Goal: Information Seeking & Learning: Learn about a topic

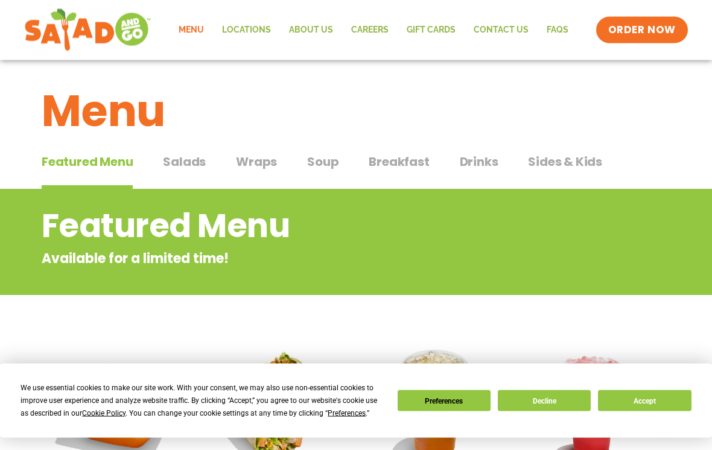
scroll to position [5, 0]
click at [188, 167] on span "Salads" at bounding box center [184, 162] width 43 height 18
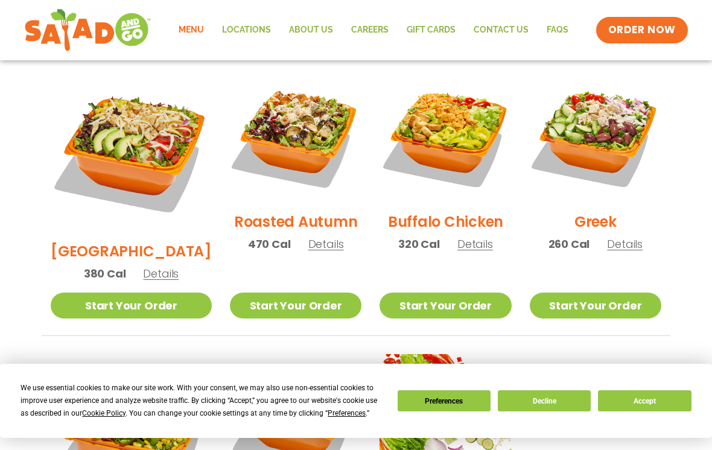
scroll to position [634, 0]
click at [631, 237] on span "Details" at bounding box center [625, 244] width 36 height 15
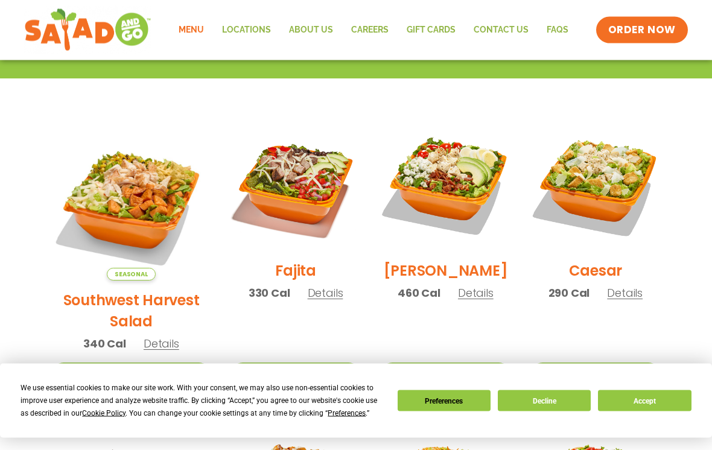
scroll to position [299, 0]
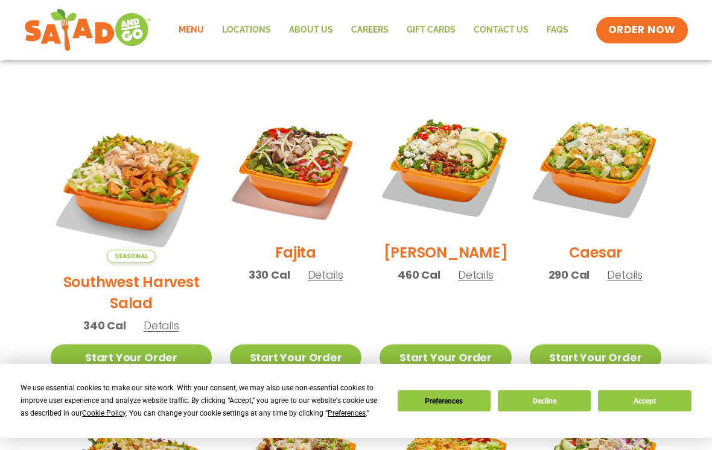
click at [161, 318] on span "Details" at bounding box center [162, 325] width 36 height 15
click at [474, 282] on span "Details" at bounding box center [476, 274] width 36 height 15
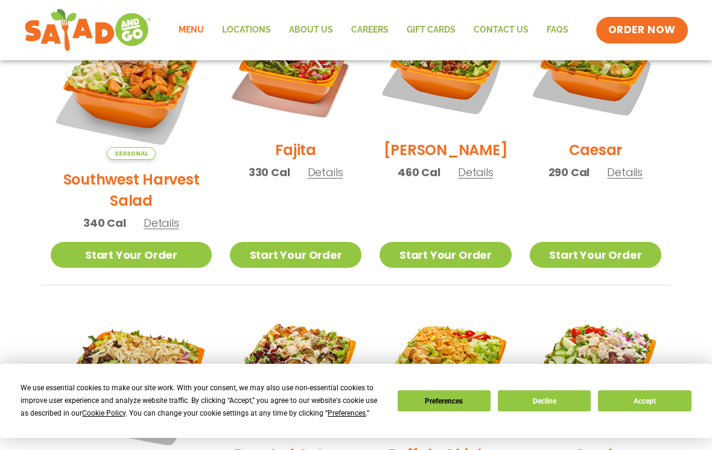
scroll to position [414, 0]
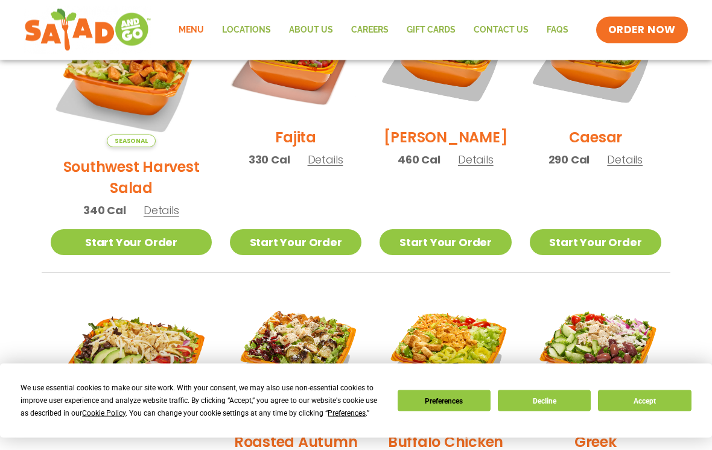
click at [631, 168] on span "Details" at bounding box center [625, 160] width 36 height 15
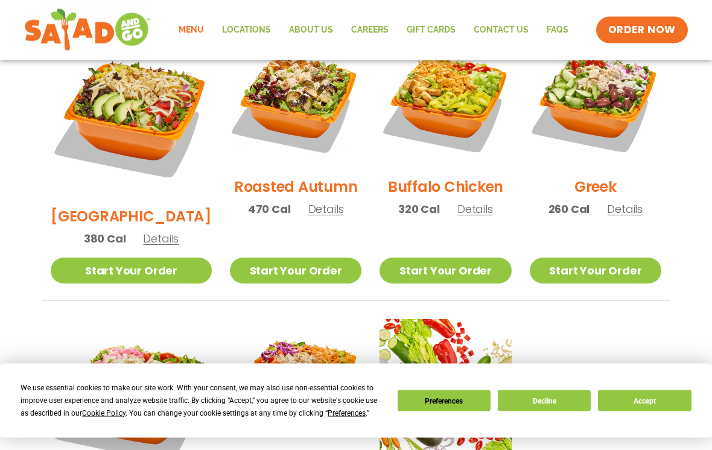
scroll to position [698, 0]
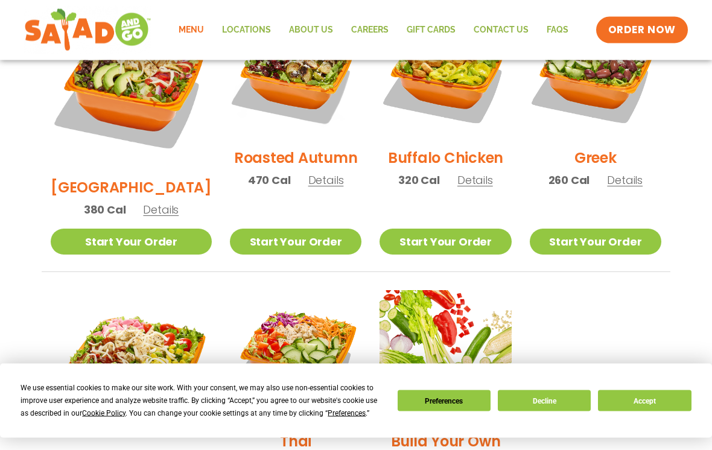
click at [310, 173] on span "Details" at bounding box center [326, 180] width 36 height 15
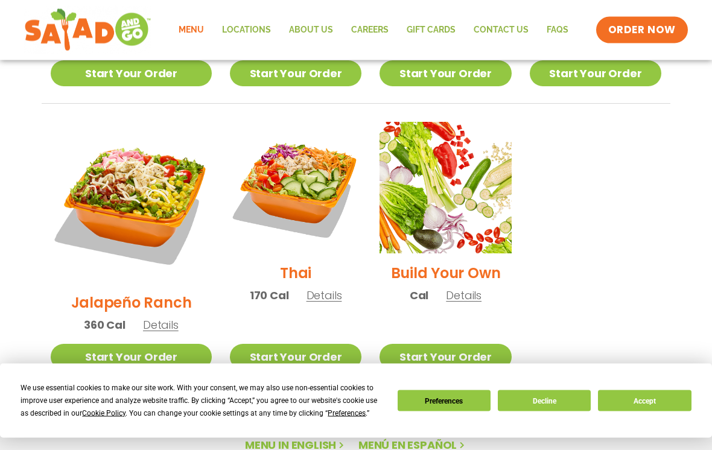
scroll to position [887, 0]
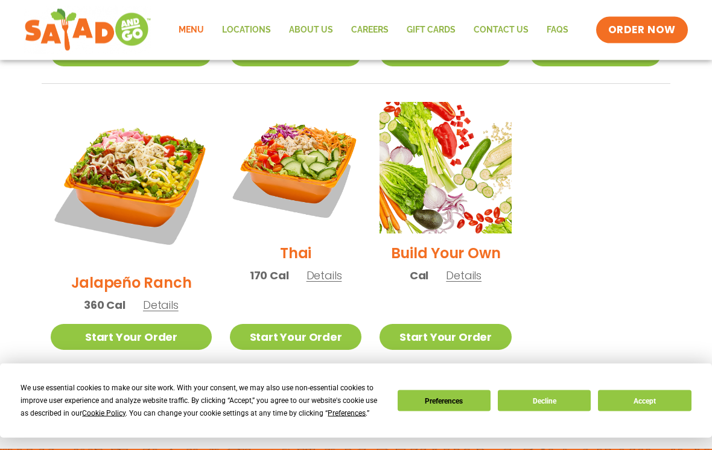
click at [312, 269] on span "Details" at bounding box center [325, 276] width 36 height 15
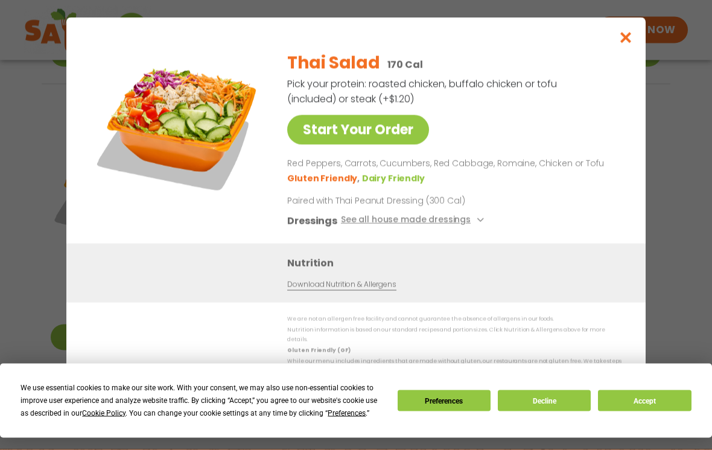
scroll to position [887, 0]
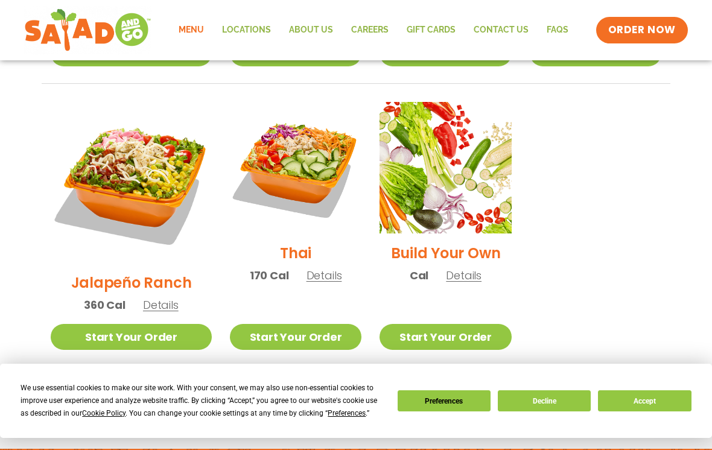
click at [145, 298] on span "Details" at bounding box center [161, 305] width 36 height 15
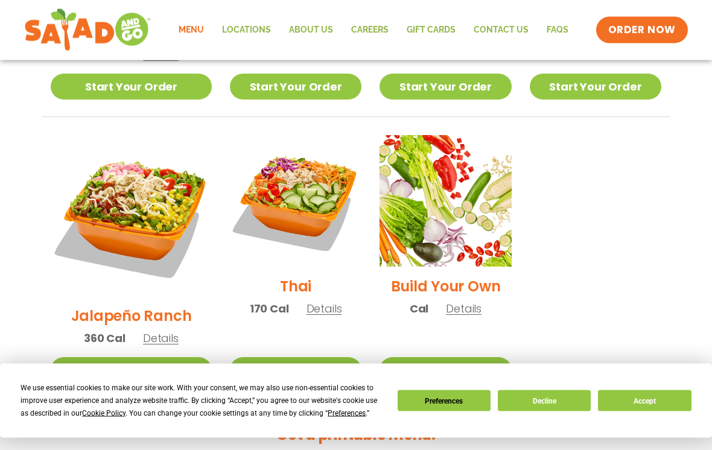
scroll to position [849, 0]
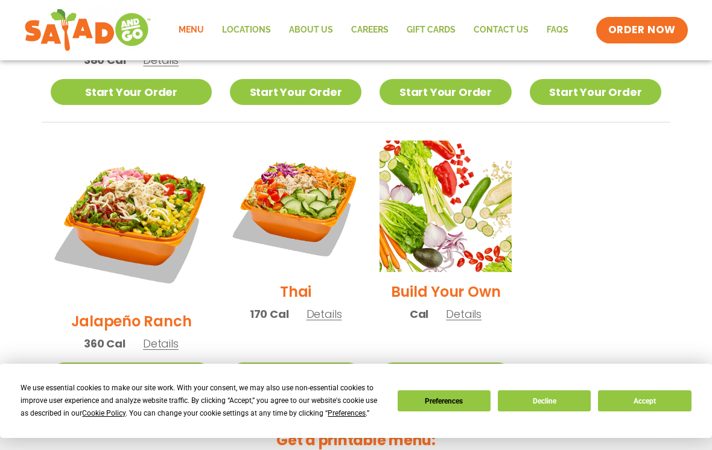
click at [159, 336] on span "Details" at bounding box center [161, 343] width 36 height 15
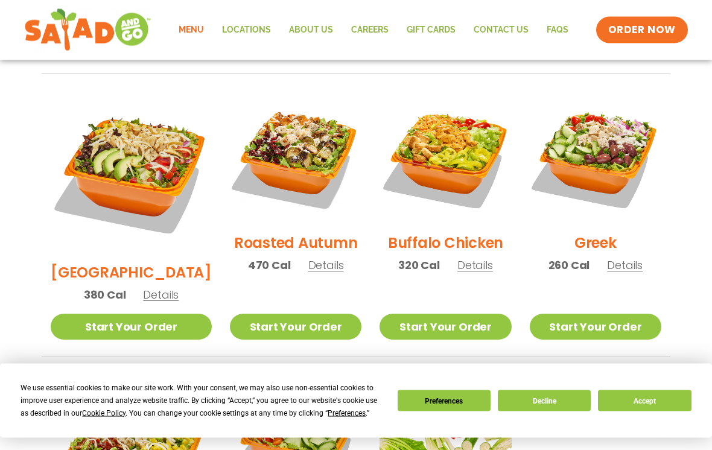
scroll to position [601, 0]
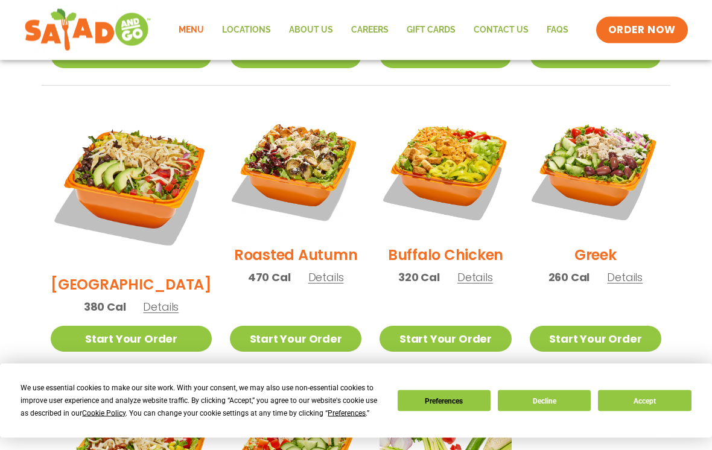
click at [330, 327] on link "Start Your Order" at bounding box center [296, 340] width 132 height 26
click at [314, 270] on span "Details" at bounding box center [326, 277] width 36 height 15
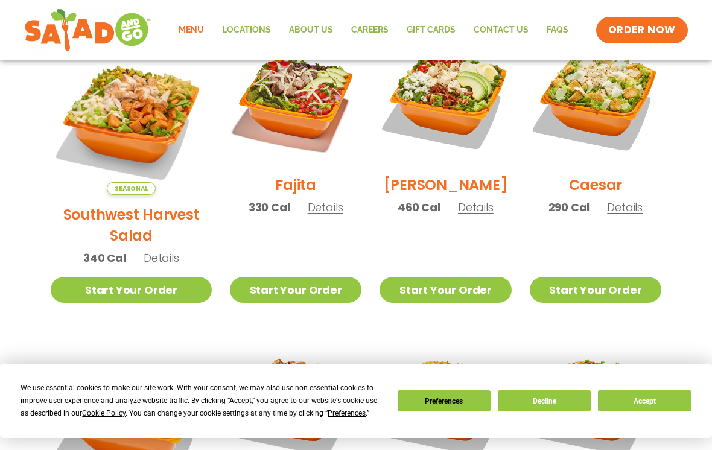
scroll to position [362, 0]
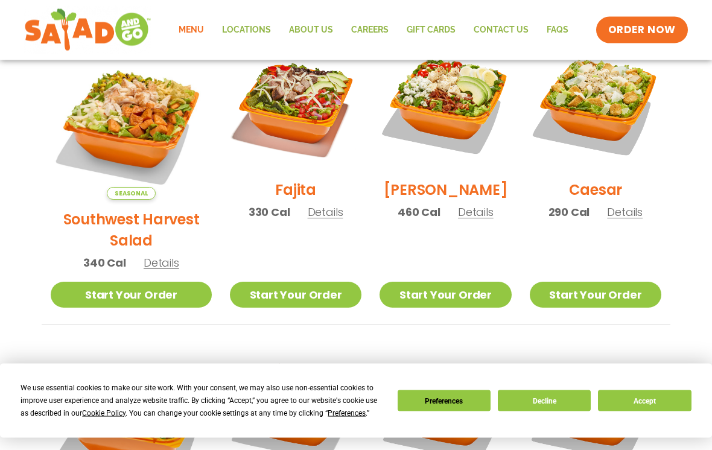
click at [469, 220] on span "Details" at bounding box center [476, 212] width 36 height 15
click at [632, 220] on span "Details" at bounding box center [625, 212] width 36 height 15
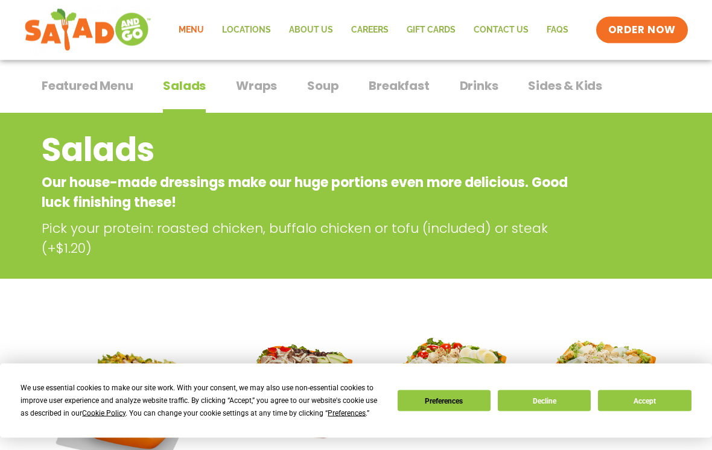
scroll to position [0, 0]
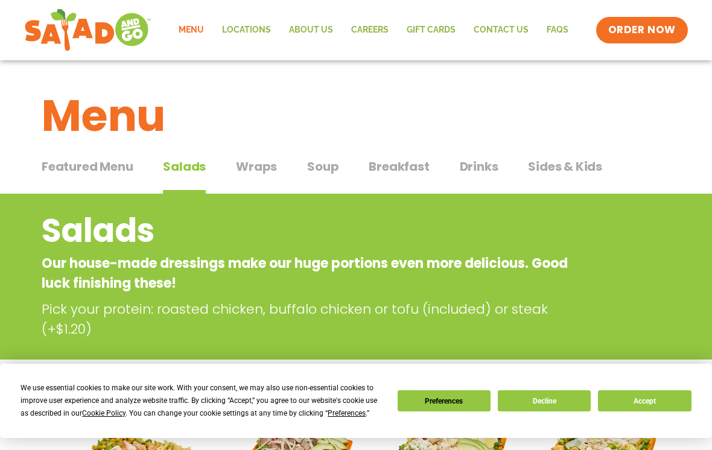
click at [260, 172] on span "Wraps" at bounding box center [256, 167] width 41 height 18
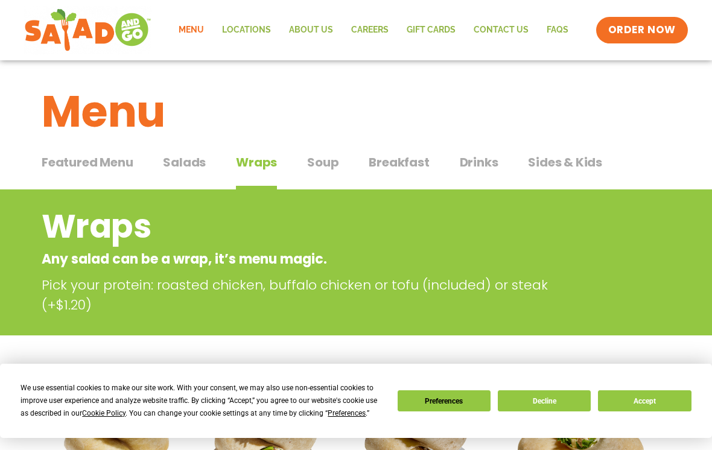
scroll to position [2, 0]
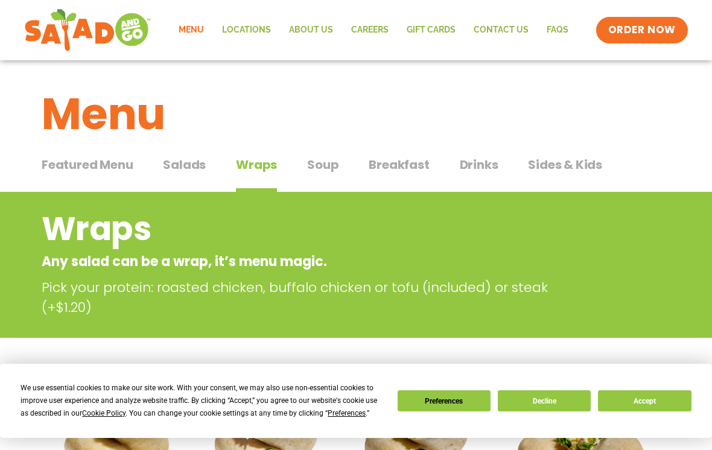
click at [322, 163] on span "Soup" at bounding box center [322, 165] width 31 height 18
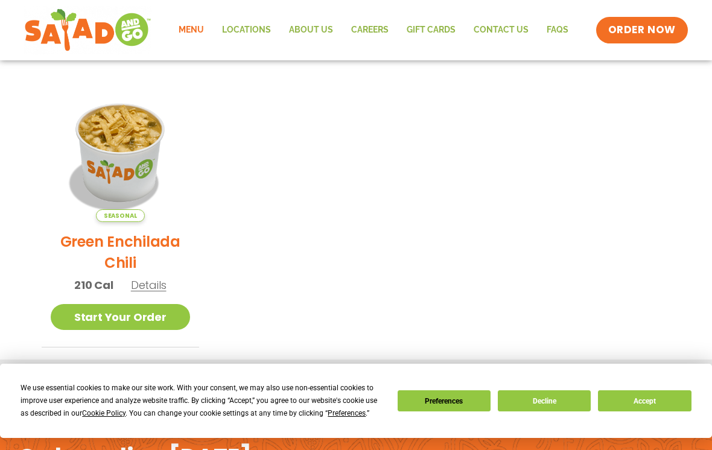
scroll to position [281, 0]
